Goal: Information Seeking & Learning: Learn about a topic

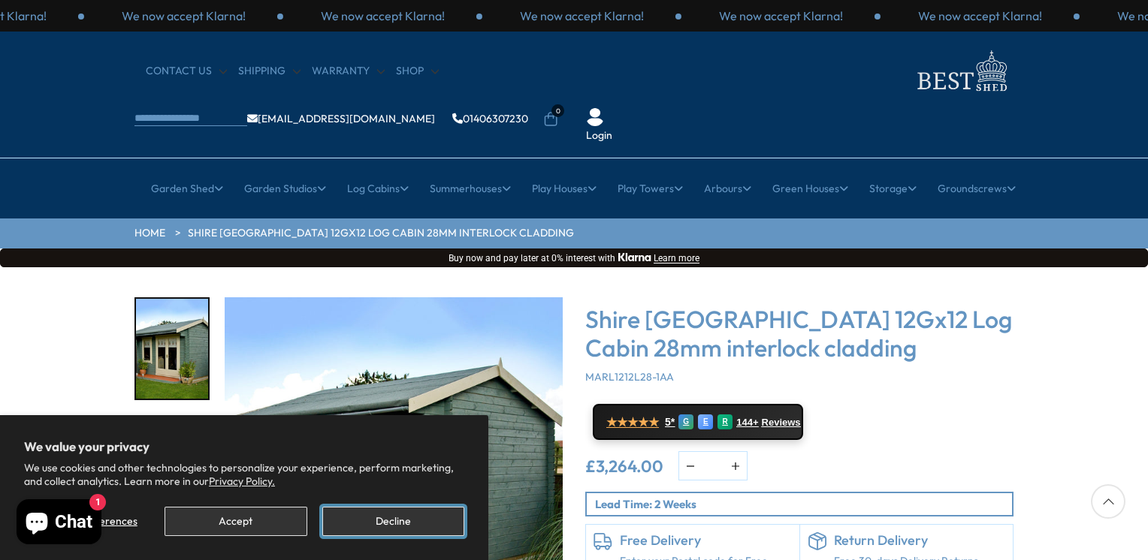
click at [443, 530] on button "Decline" at bounding box center [393, 521] width 142 height 29
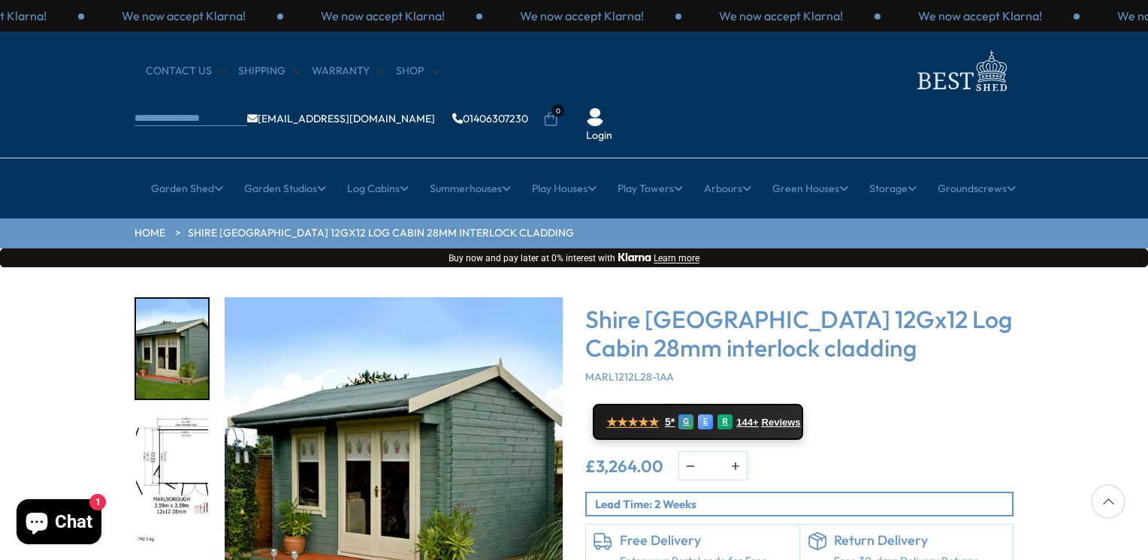
click at [398, 469] on img "1 / 18" at bounding box center [394, 466] width 338 height 338
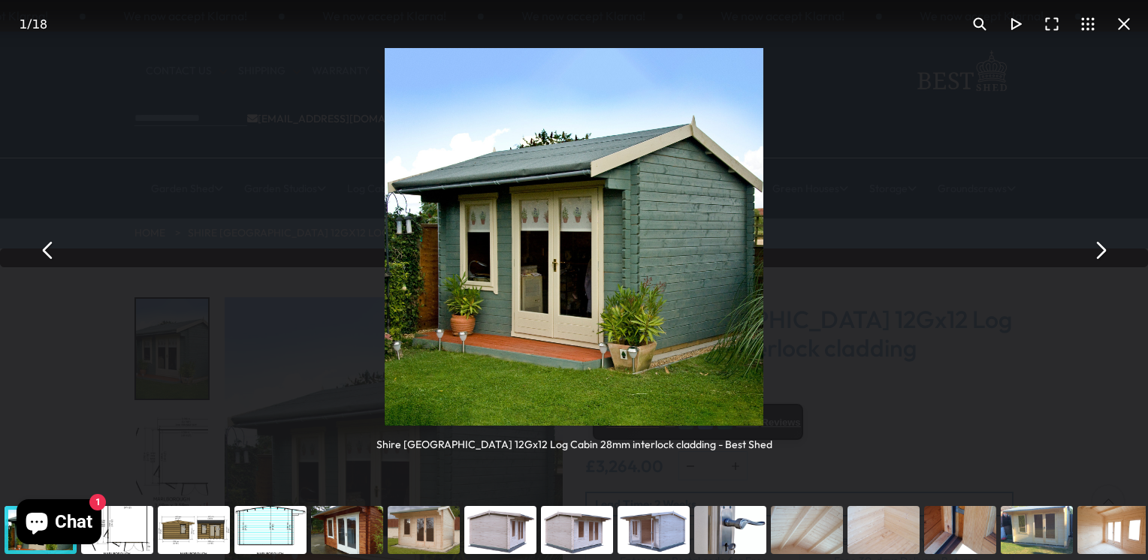
click at [1104, 251] on button "You can close this modal content with the ESC key" at bounding box center [1100, 250] width 36 height 36
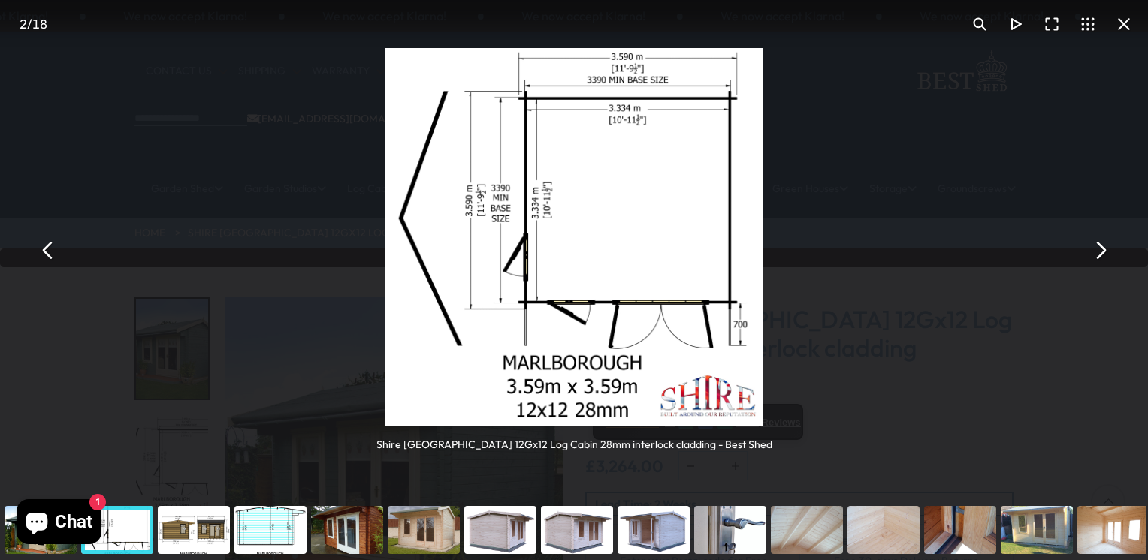
click at [1104, 251] on button "You can close this modal content with the ESC key" at bounding box center [1100, 250] width 36 height 36
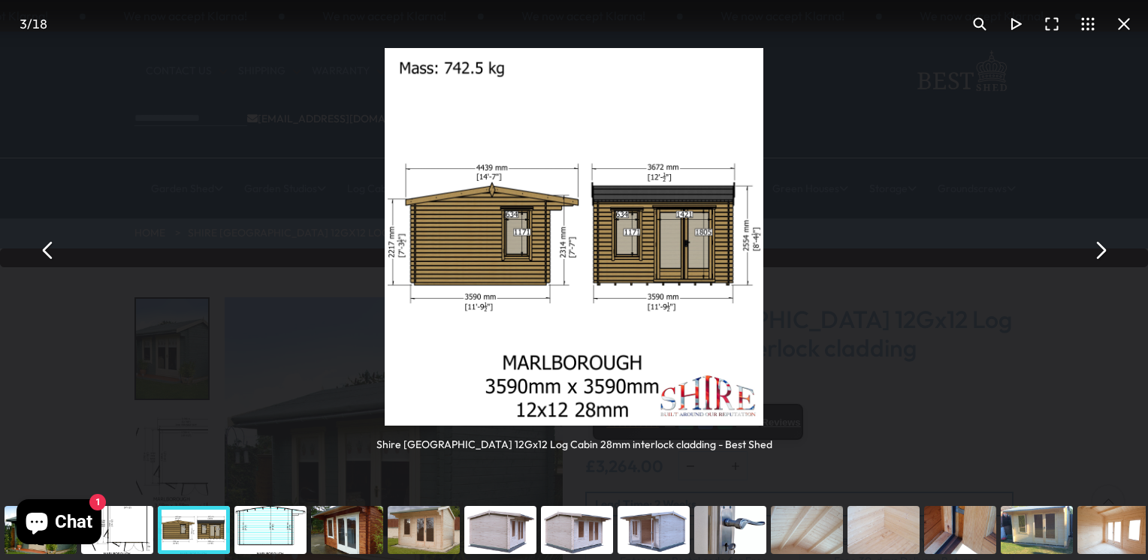
click at [1104, 251] on button "You can close this modal content with the ESC key" at bounding box center [1100, 250] width 36 height 36
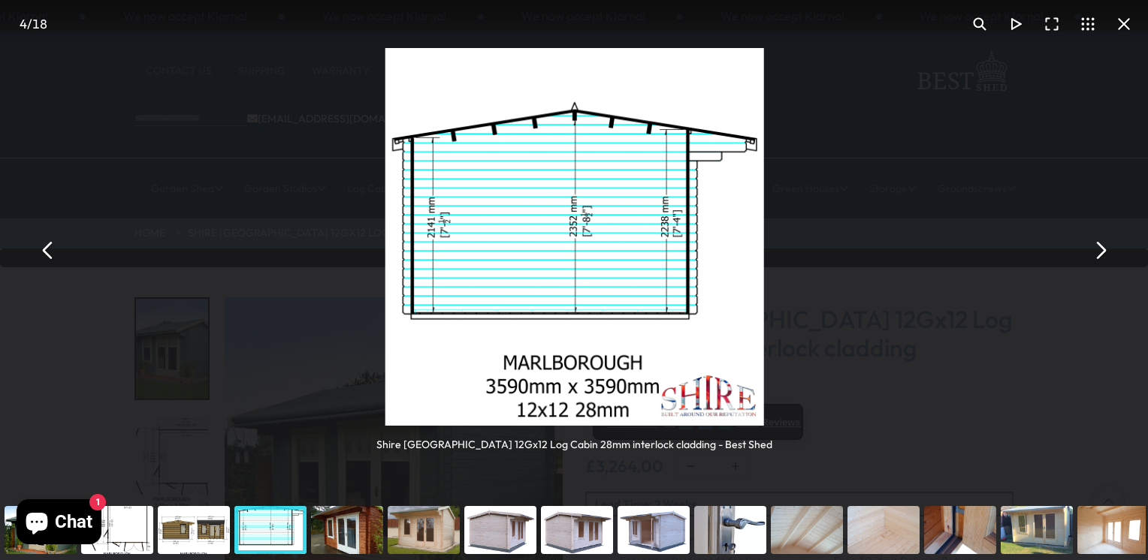
click at [1104, 251] on button "You can close this modal content with the ESC key" at bounding box center [1100, 250] width 36 height 36
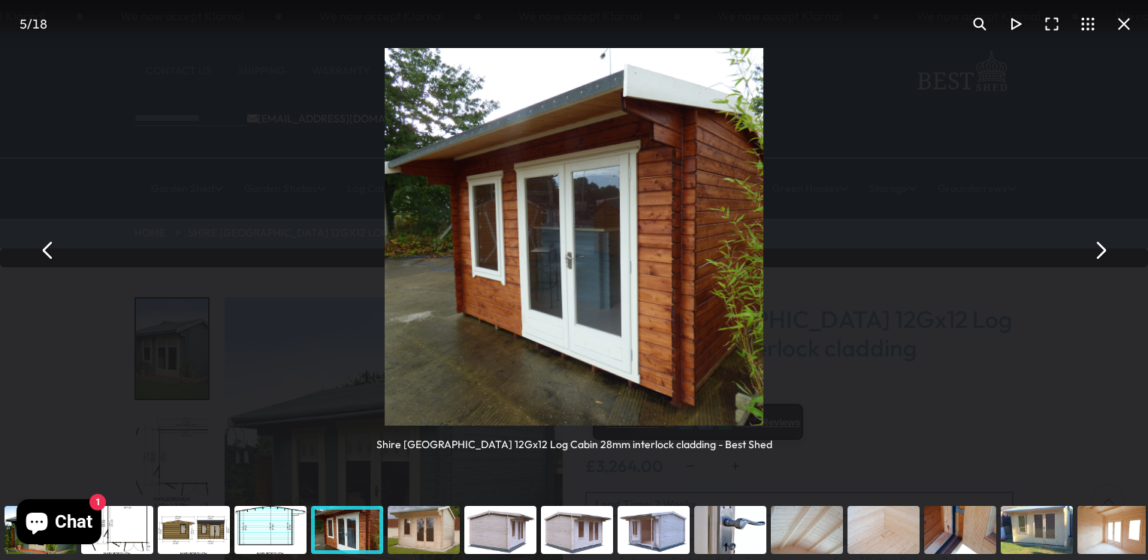
click at [1104, 251] on button "You can close this modal content with the ESC key" at bounding box center [1100, 250] width 36 height 36
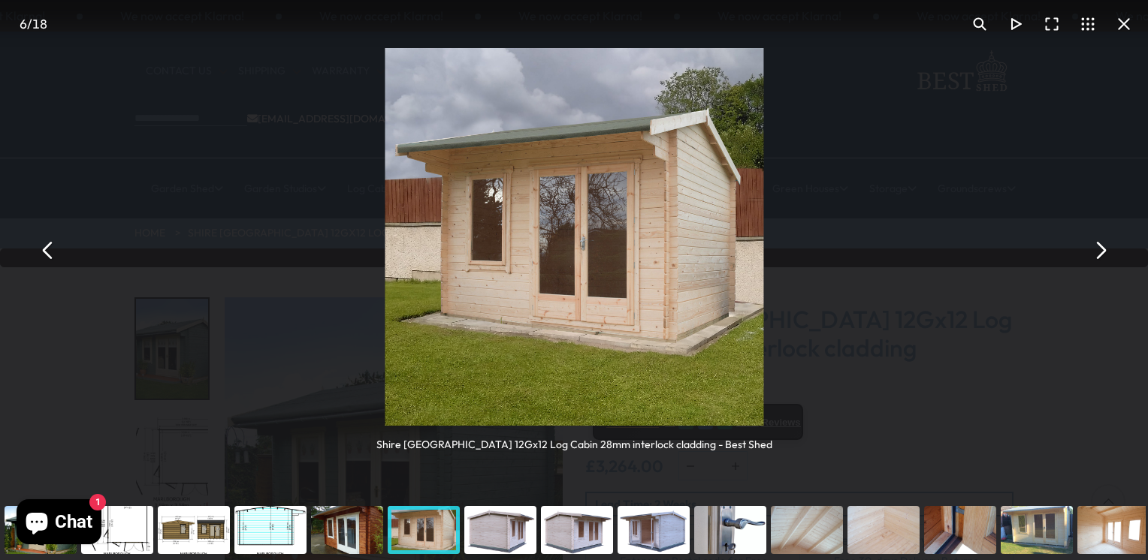
click at [1104, 251] on button "You can close this modal content with the ESC key" at bounding box center [1100, 250] width 36 height 36
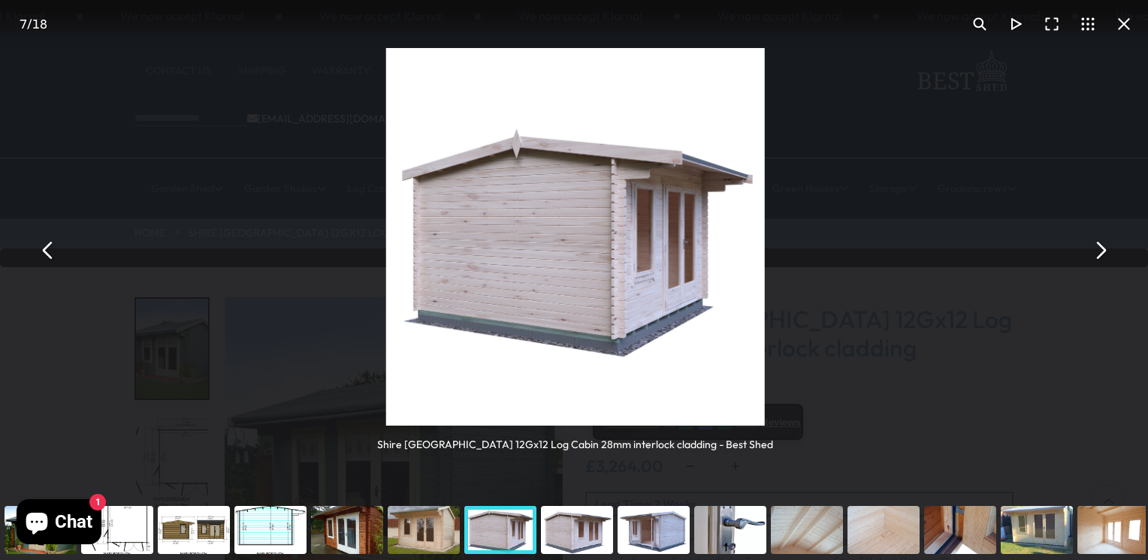
click at [1104, 251] on button "You can close this modal content with the ESC key" at bounding box center [1100, 250] width 36 height 36
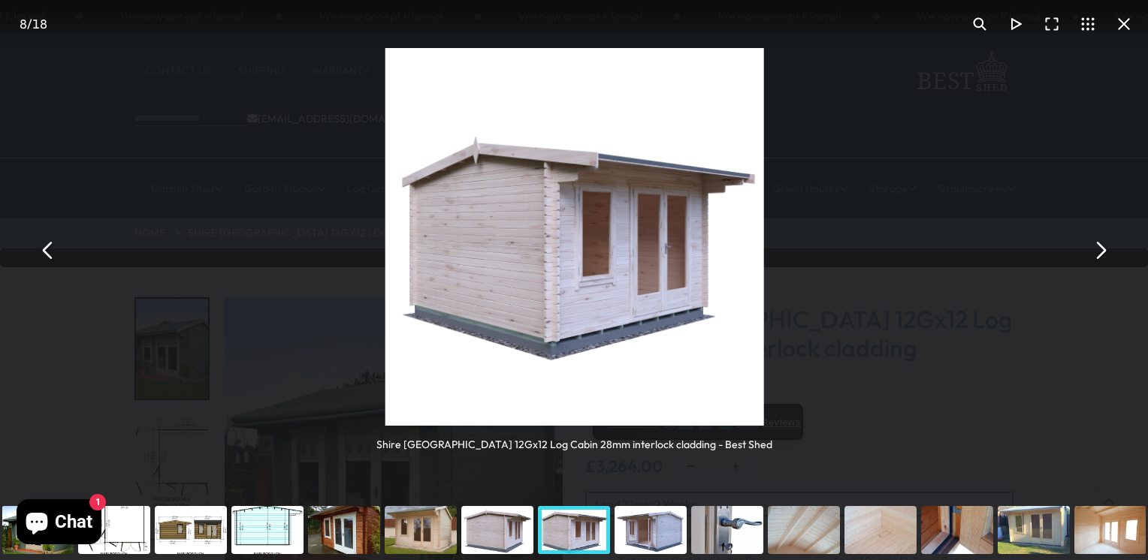
click at [1104, 251] on button "You can close this modal content with the ESC key" at bounding box center [1100, 250] width 36 height 36
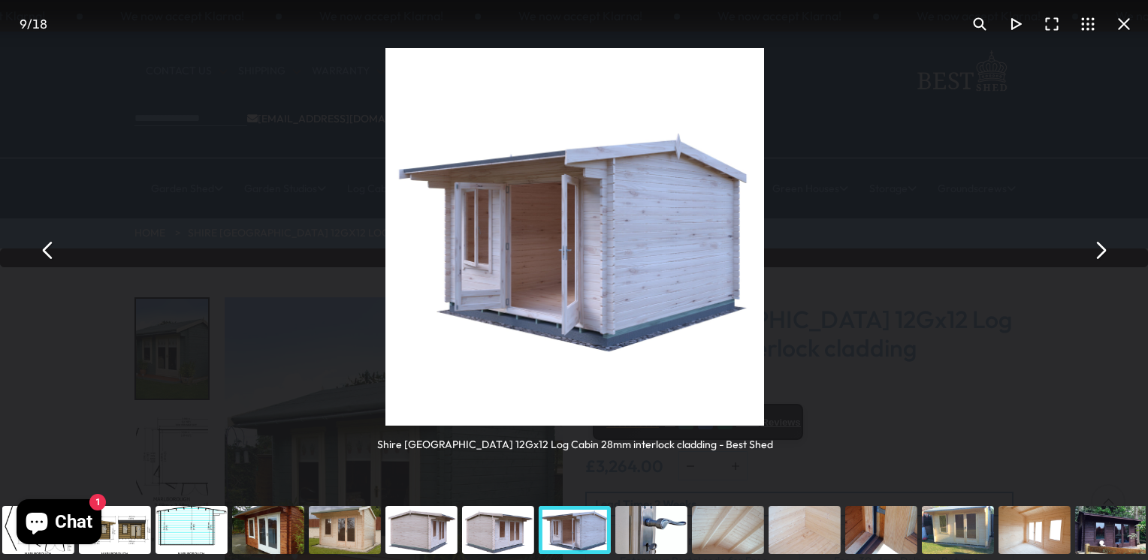
click at [1104, 251] on button "You can close this modal content with the ESC key" at bounding box center [1100, 250] width 36 height 36
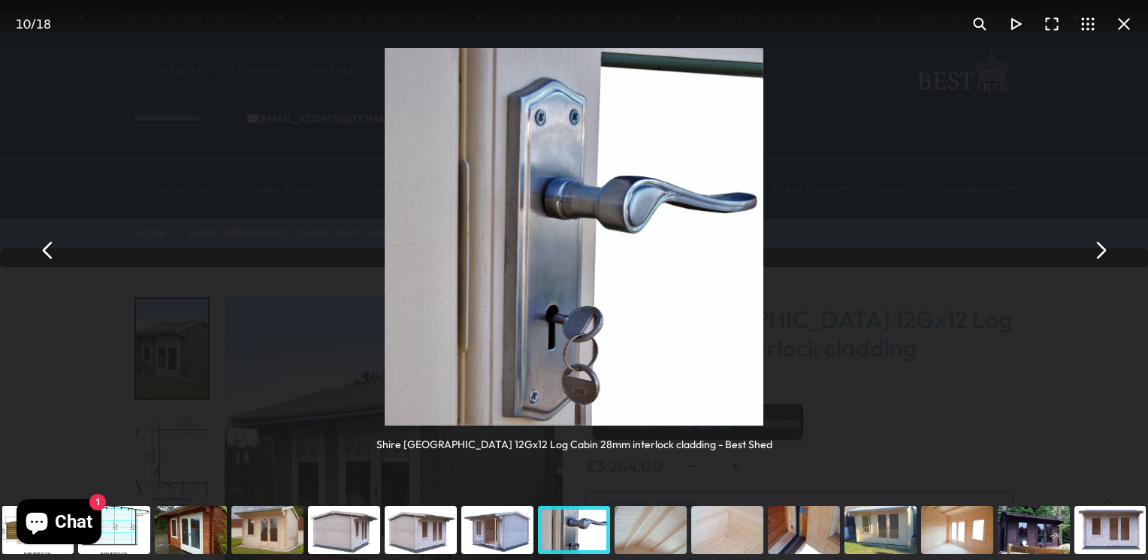
click at [1104, 251] on button "You can close this modal content with the ESC key" at bounding box center [1100, 250] width 36 height 36
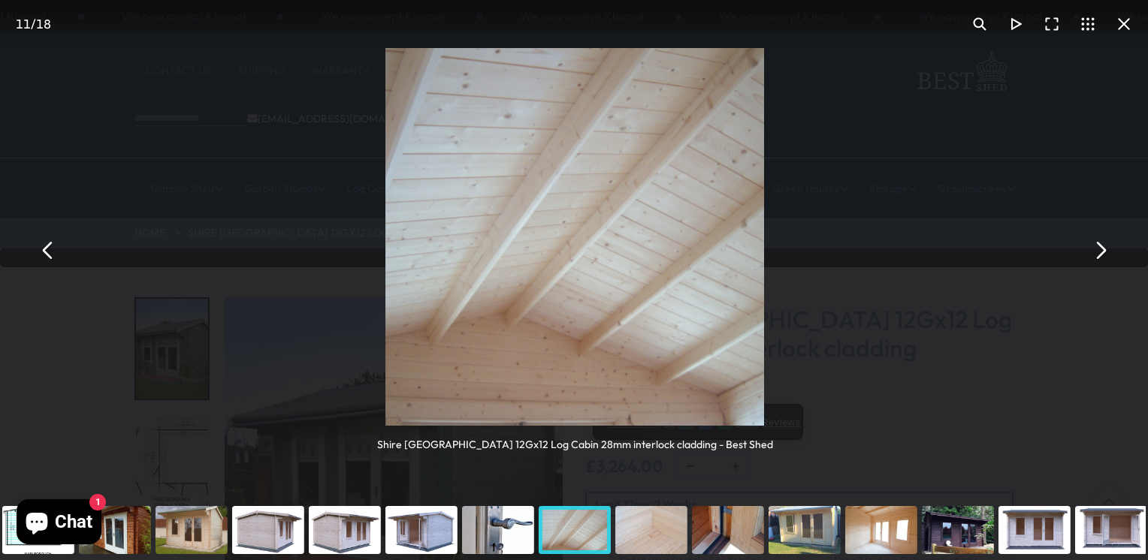
click at [1104, 251] on button "You can close this modal content with the ESC key" at bounding box center [1100, 250] width 36 height 36
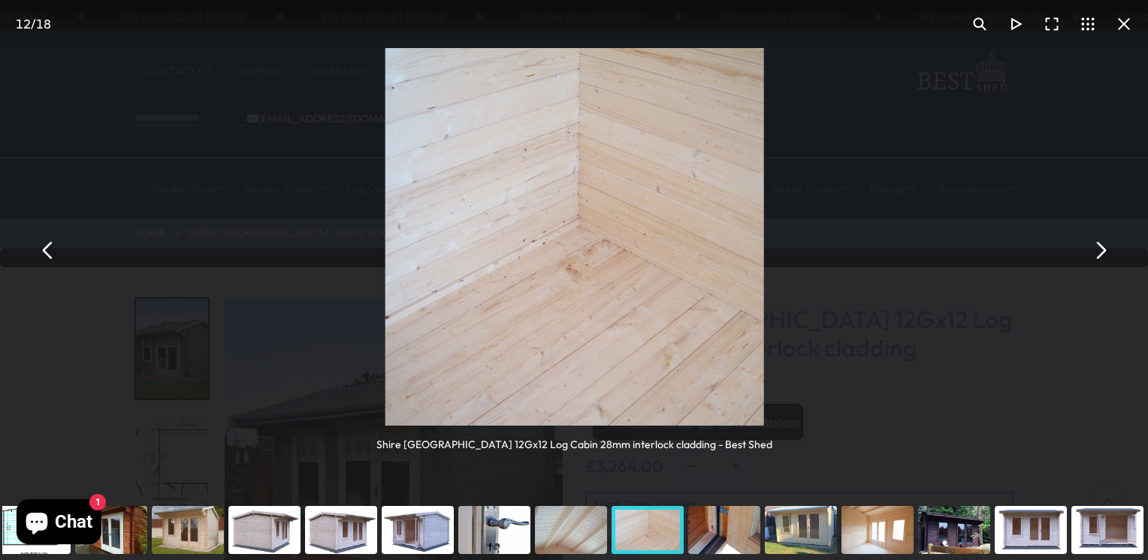
click at [1104, 251] on button "You can close this modal content with the ESC key" at bounding box center [1100, 250] width 36 height 36
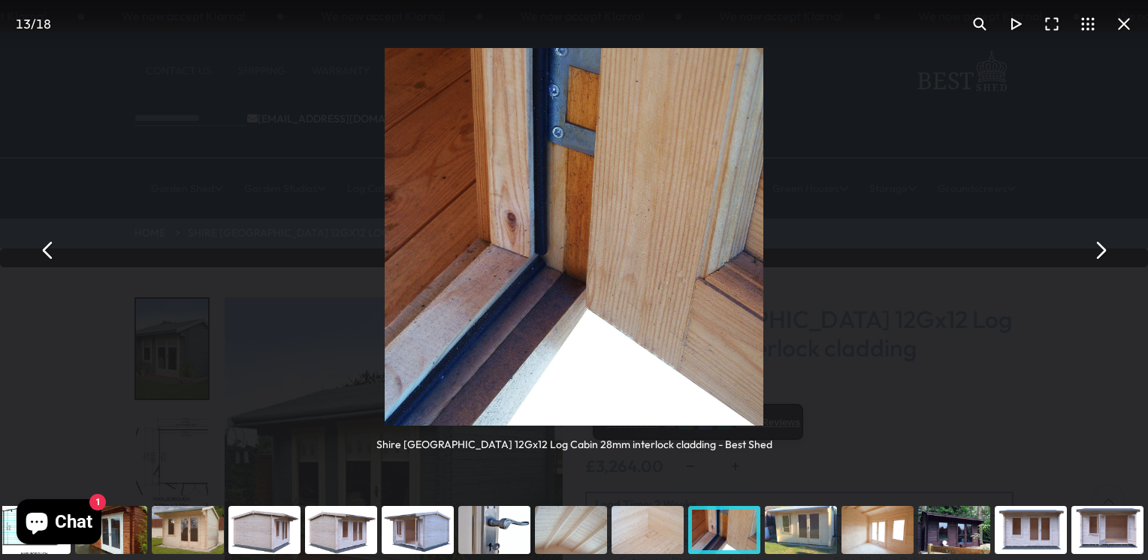
click at [1104, 251] on button "You can close this modal content with the ESC key" at bounding box center [1100, 250] width 36 height 36
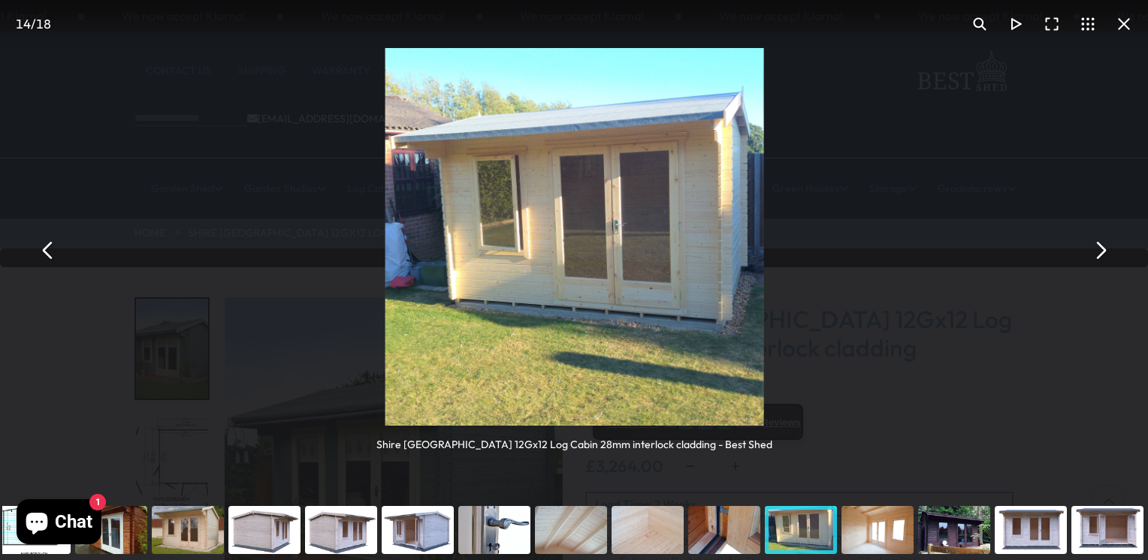
click at [1104, 251] on button "You can close this modal content with the ESC key" at bounding box center [1100, 250] width 36 height 36
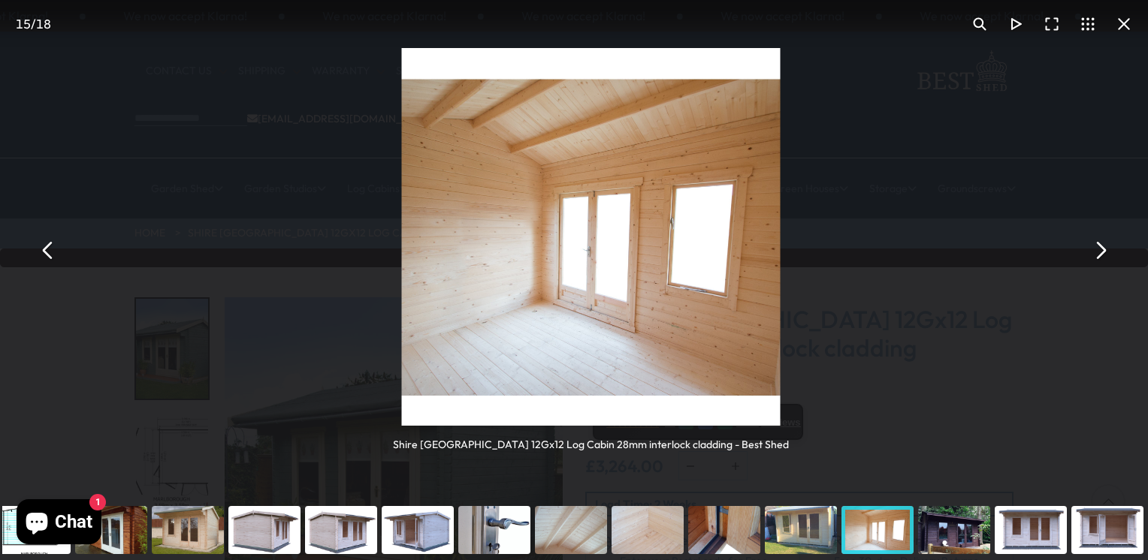
click at [1104, 251] on button "You can close this modal content with the ESC key" at bounding box center [1100, 250] width 36 height 36
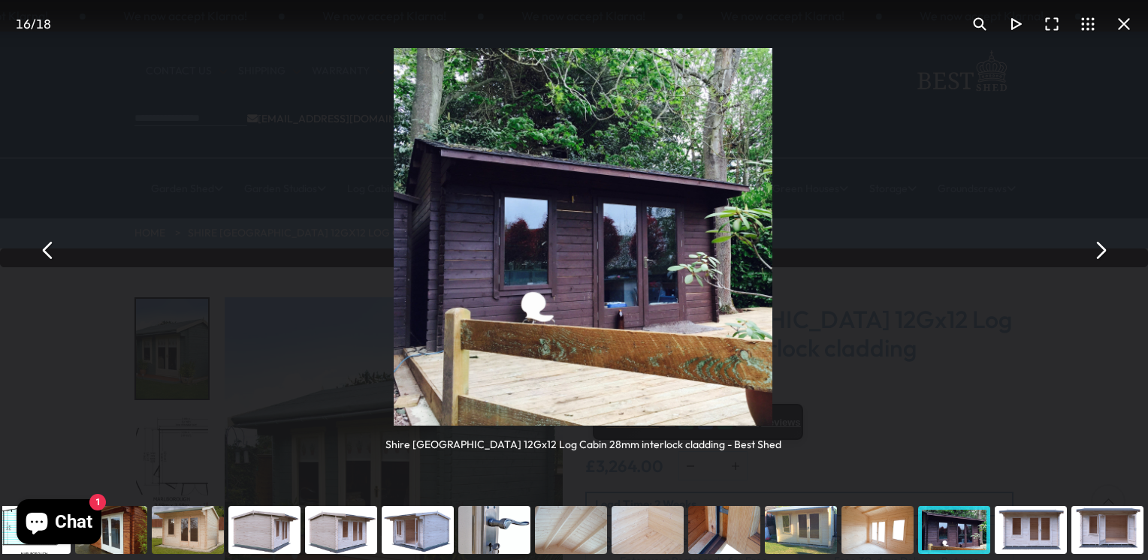
click at [1104, 251] on button "You can close this modal content with the ESC key" at bounding box center [1100, 250] width 36 height 36
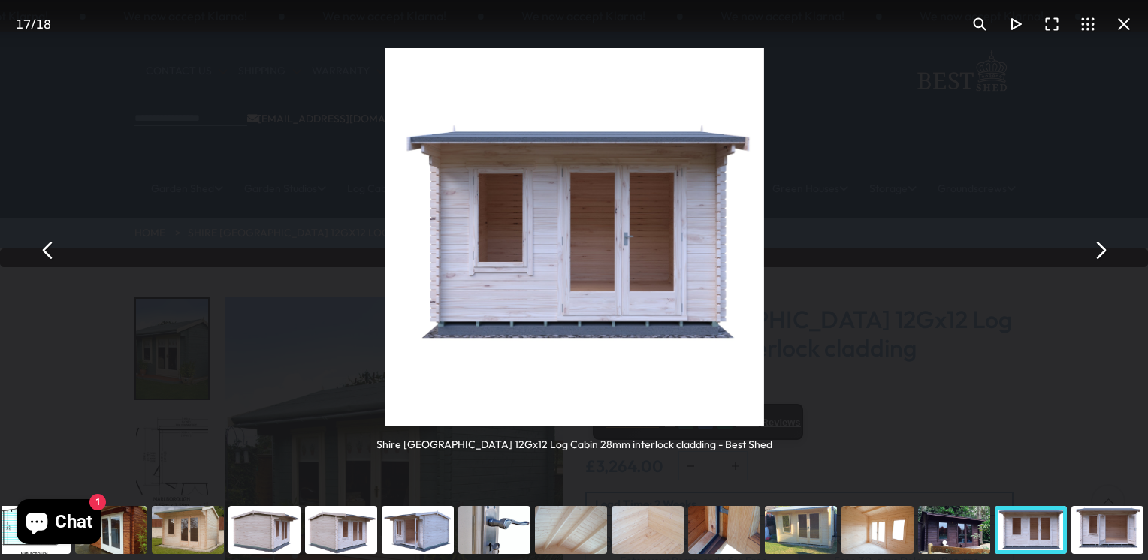
click at [1104, 251] on button "You can close this modal content with the ESC key" at bounding box center [1100, 250] width 36 height 36
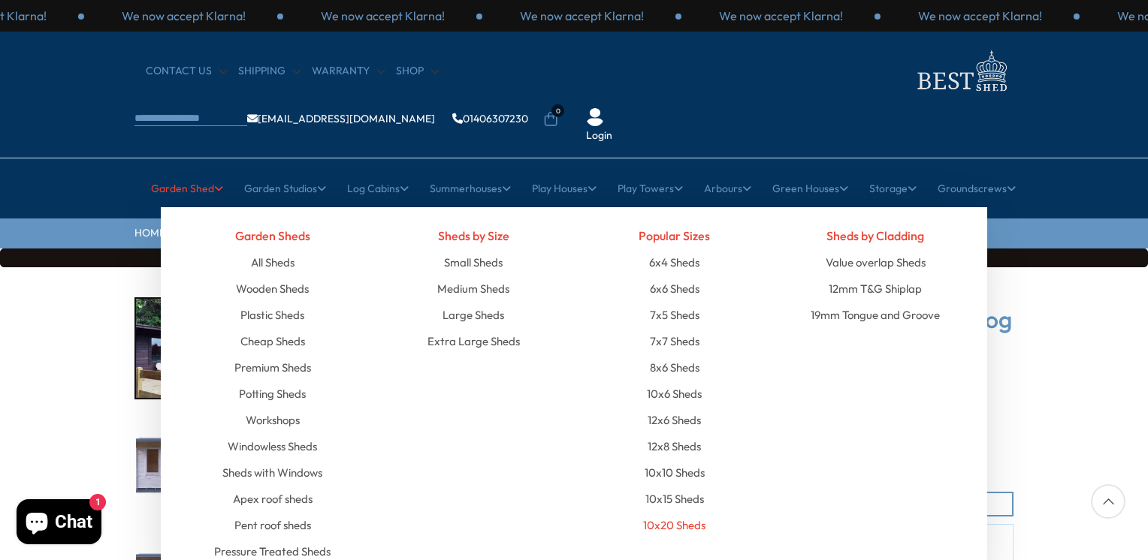
click at [682, 512] on link "10x20 Sheds" at bounding box center [674, 525] width 62 height 26
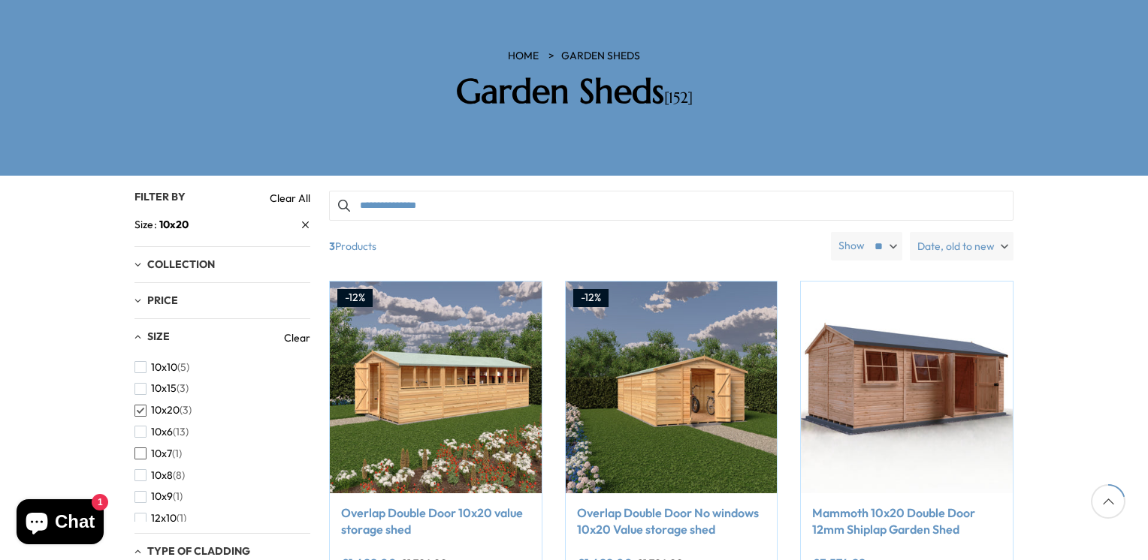
scroll to position [225, 0]
